Goal: Check status

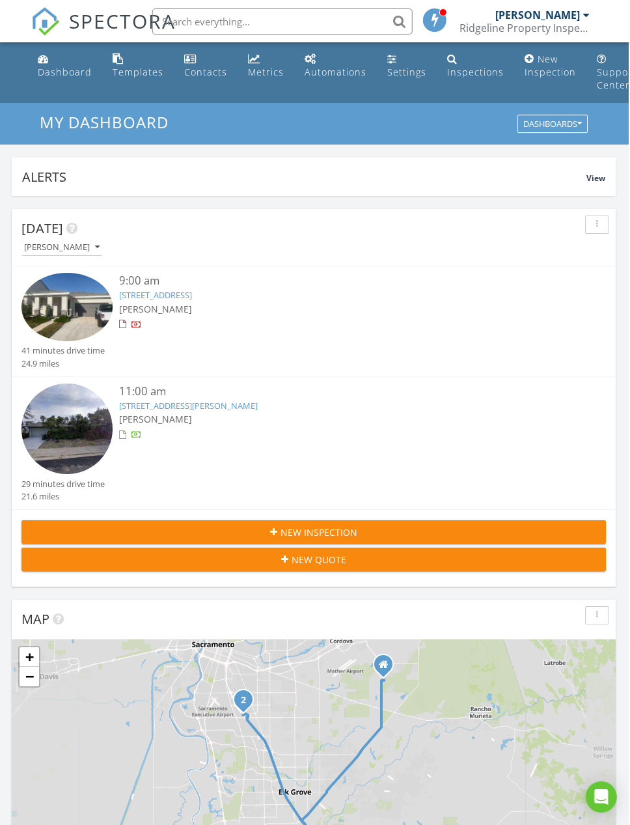
scroll to position [0, 1]
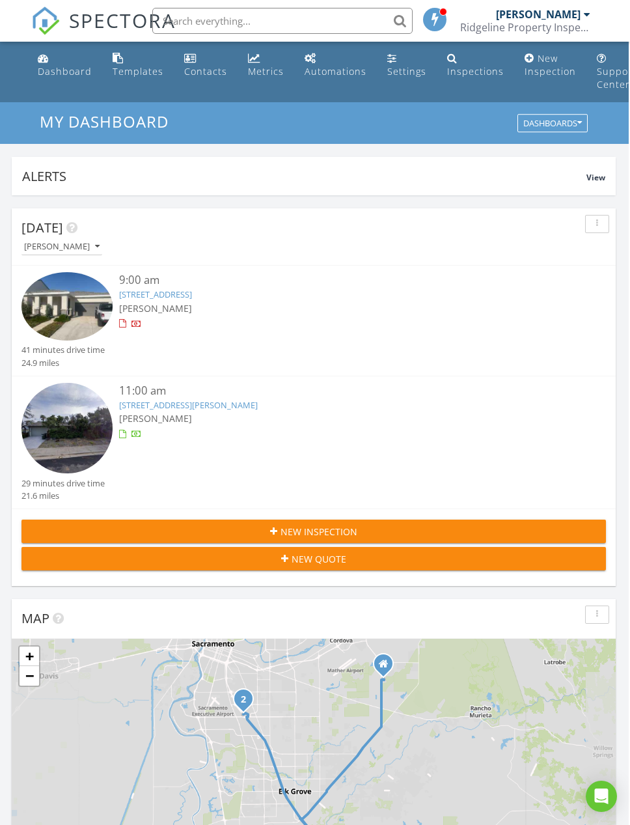
click at [462, 66] on div "Inspections" at bounding box center [475, 71] width 57 height 12
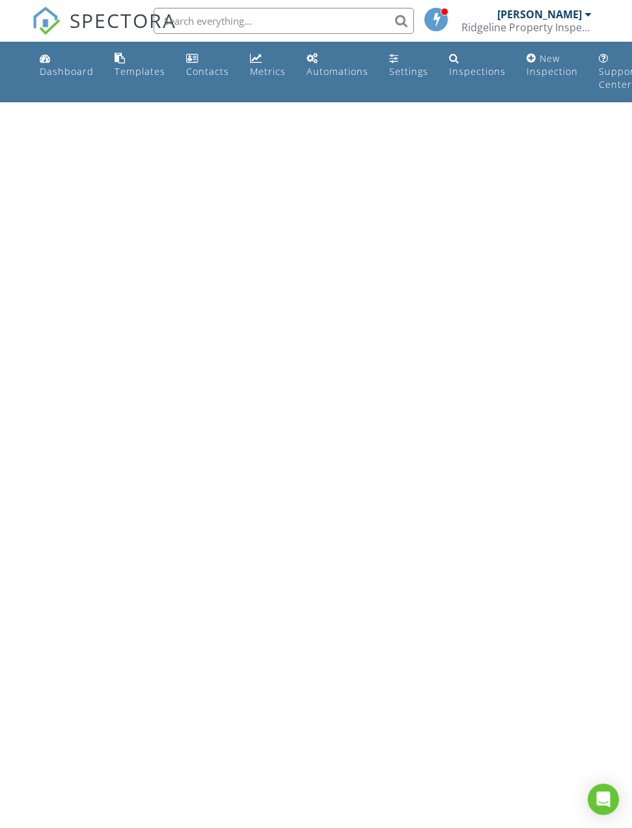
click at [464, 66] on div "Inspections" at bounding box center [477, 71] width 57 height 12
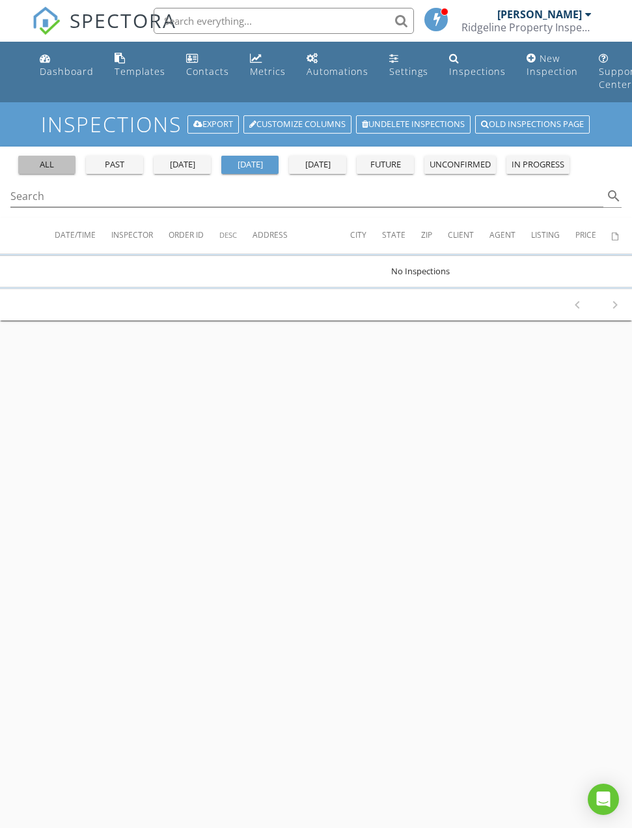
click at [54, 171] on div "all" at bounding box center [46, 164] width 47 height 13
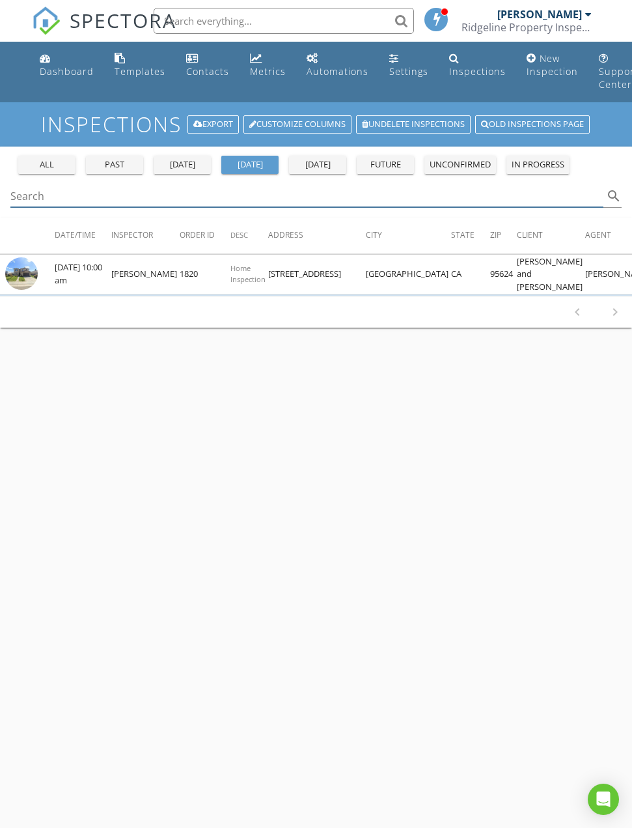
click at [122, 196] on input "Search" at bounding box center [306, 196] width 593 height 21
click at [60, 162] on div "all" at bounding box center [46, 164] width 47 height 13
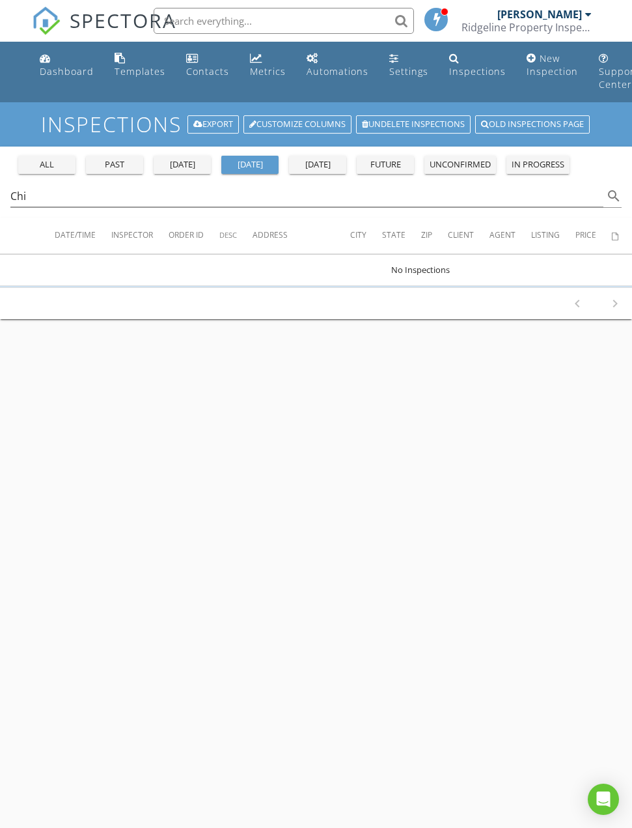
click at [59, 166] on div "all" at bounding box center [46, 164] width 47 height 13
click at [105, 193] on input "Chi" at bounding box center [306, 196] width 593 height 21
type input "C"
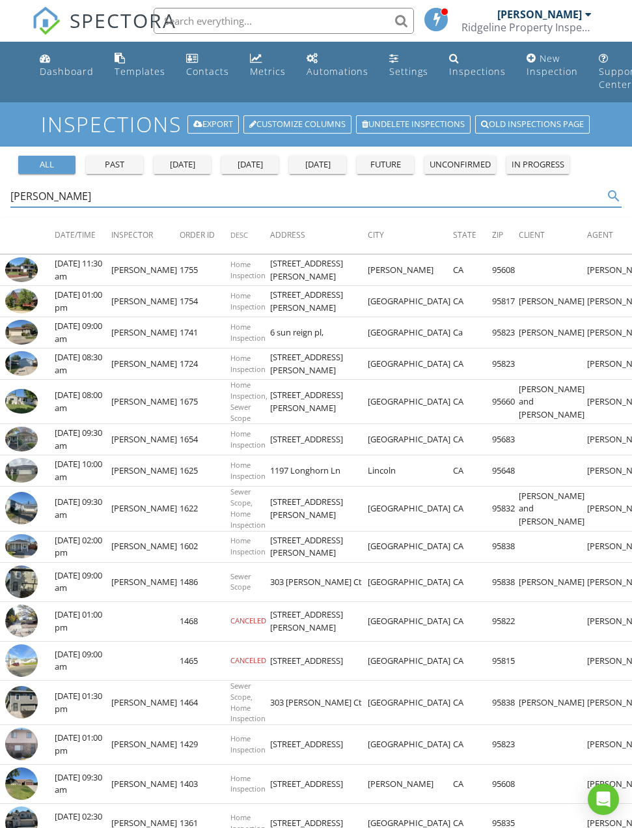
type input "Julie liebel"
click at [31, 268] on img at bounding box center [21, 269] width 33 height 25
